Goal: Information Seeking & Learning: Understand process/instructions

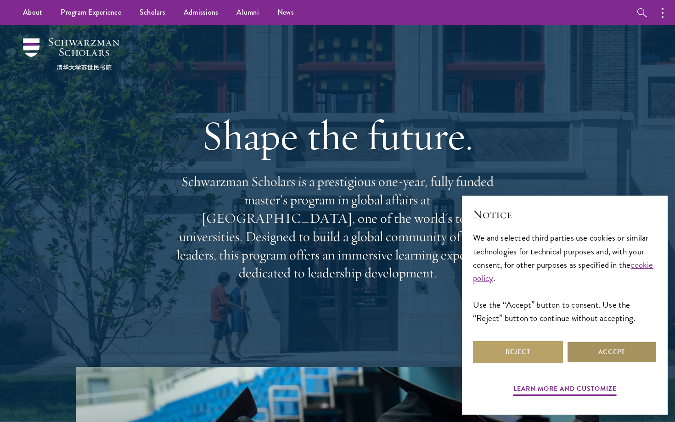
click at [608, 360] on button "Accept" at bounding box center [612, 352] width 90 height 22
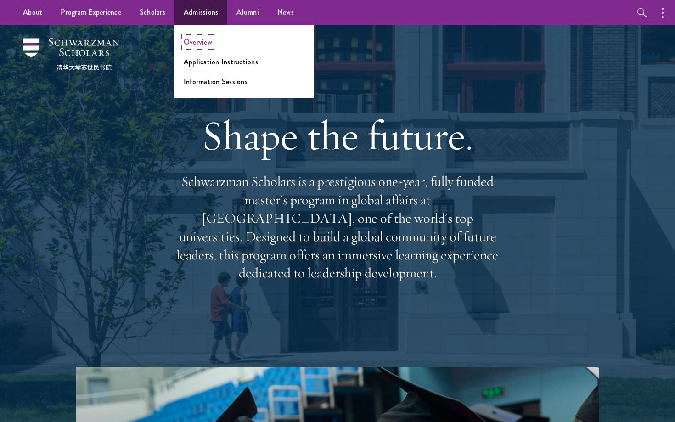
click at [197, 43] on link "Overview" at bounding box center [198, 42] width 28 height 11
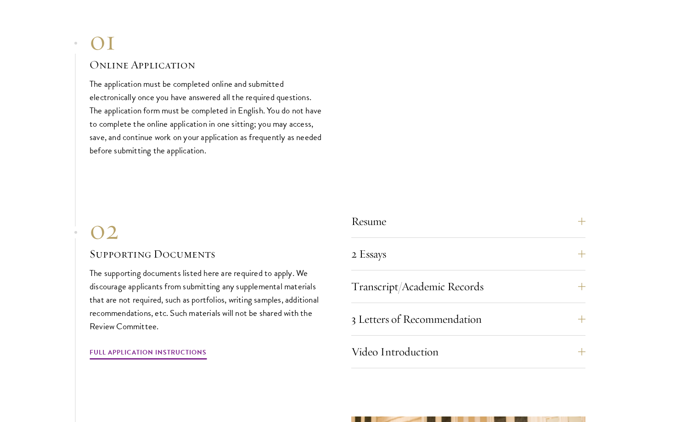
scroll to position [2737, 0]
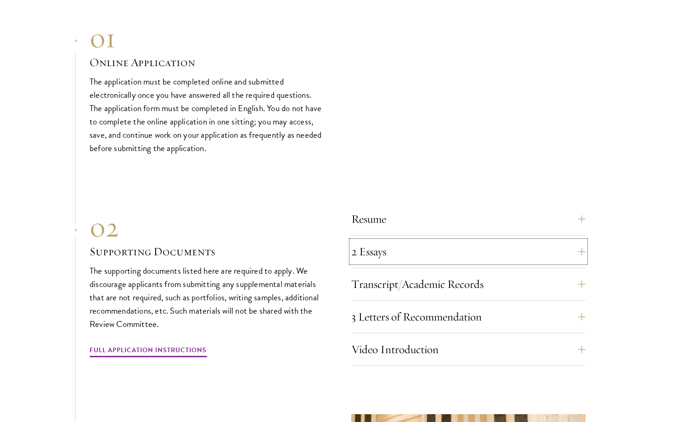
click at [394, 241] on button "2 Essays" at bounding box center [468, 252] width 234 height 22
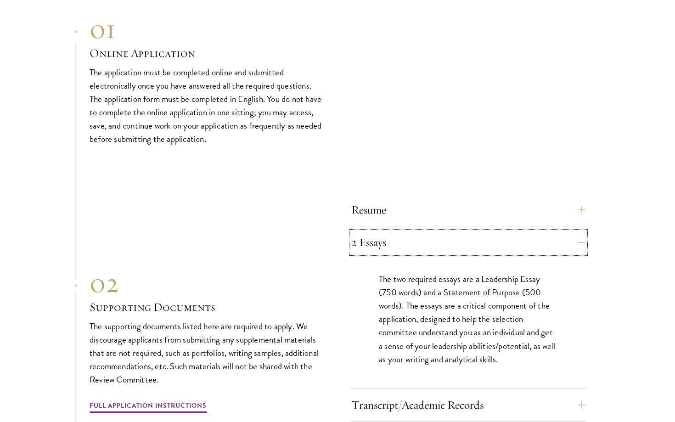
scroll to position [2748, 0]
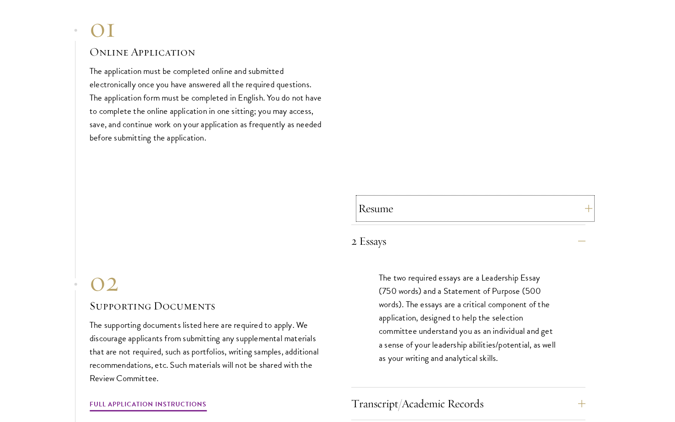
click at [393, 199] on button "Resume" at bounding box center [475, 208] width 234 height 22
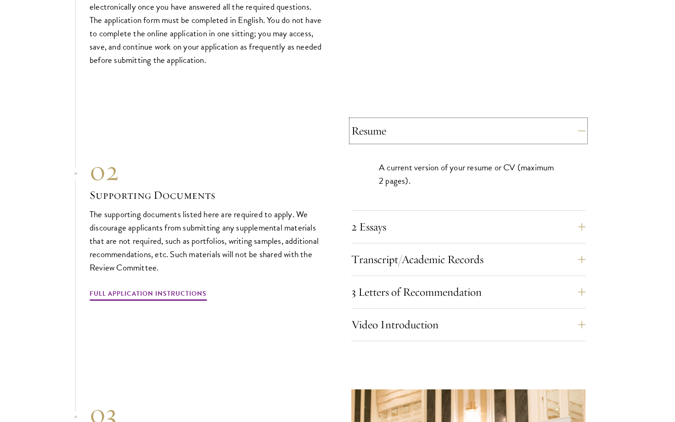
scroll to position [2827, 0]
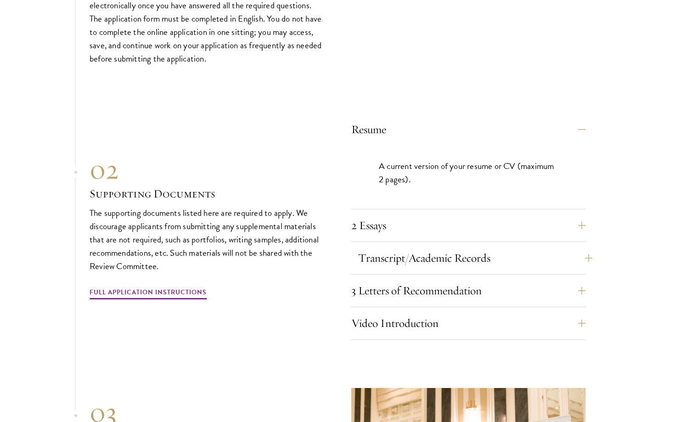
click at [384, 247] on button "Transcript/Academic Records" at bounding box center [475, 258] width 234 height 22
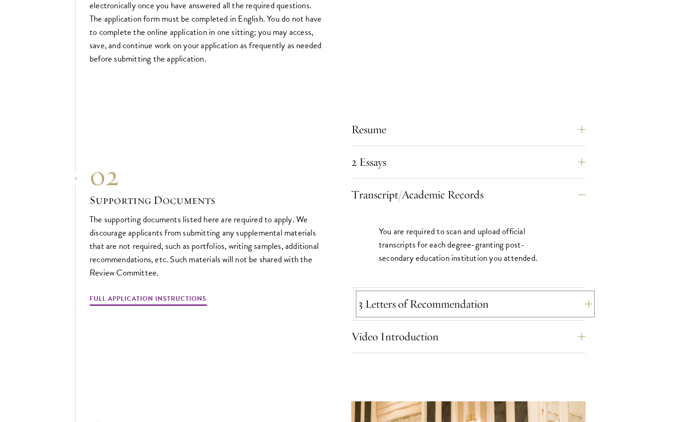
click at [387, 293] on button "3 Letters of Recommendation" at bounding box center [475, 304] width 234 height 22
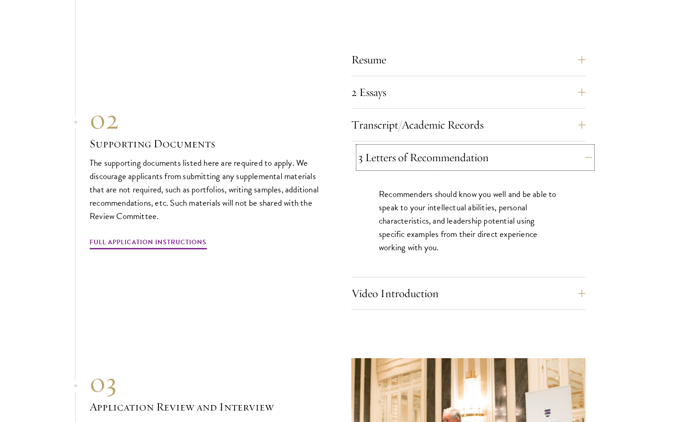
scroll to position [2897, 0]
click at [387, 281] on button "Video Introduction" at bounding box center [468, 292] width 234 height 22
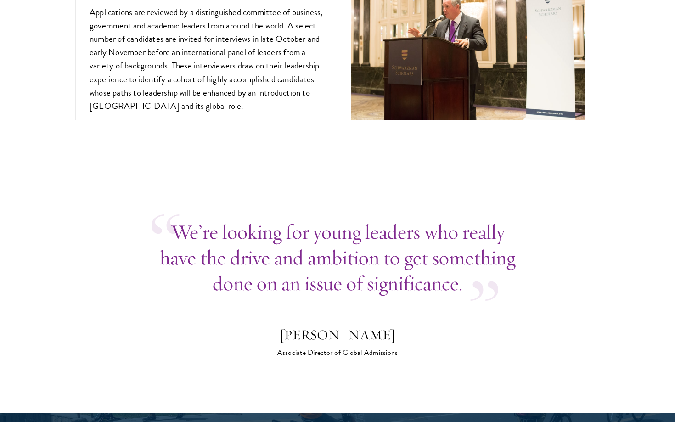
scroll to position [3325, 0]
